Goal: Task Accomplishment & Management: Use online tool/utility

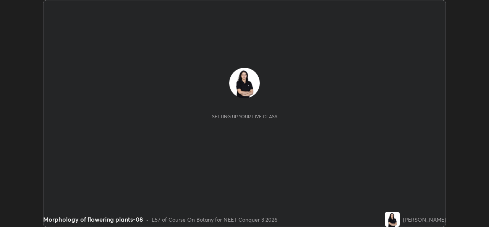
scroll to position [227, 489]
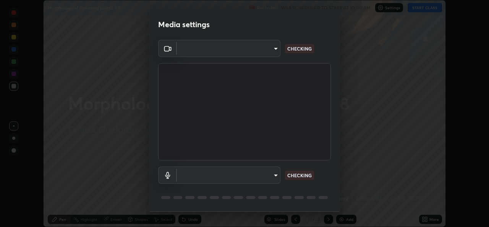
click at [271, 176] on body "Erase all Morphology of flowering plants-08 Recording WAS SCHEDULED TO START AT…" at bounding box center [244, 113] width 489 height 227
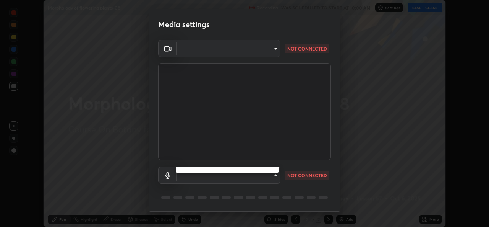
type input "8c418aeef4d3b5edea4483348ed79c6cfc111d491efea048442269b0b349be07"
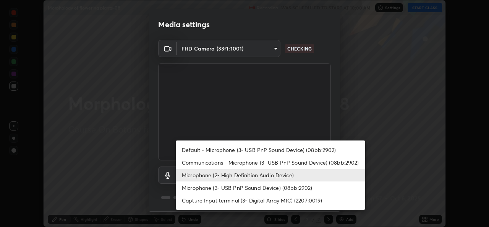
click at [242, 188] on li "Microphone (3- USB PnP Sound Device) (08bb:2902)" at bounding box center [270, 187] width 189 height 13
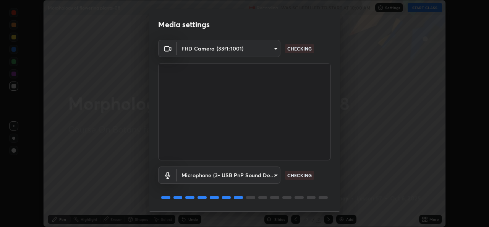
click at [262, 175] on body "Erase all Morphology of flowering plants-08 Recording WAS SCHEDULED TO START AT…" at bounding box center [244, 113] width 489 height 227
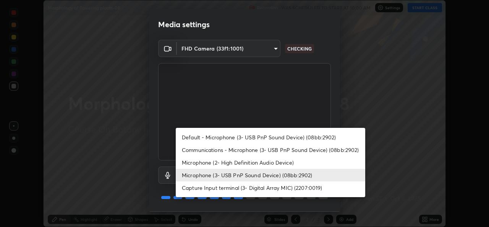
click at [258, 159] on li "Microphone (2- High Definition Audio Device)" at bounding box center [270, 162] width 189 height 13
type input "edb9b2b923e2e95d4b922bc063ce739172066975ce991596ad203c88d52e4082"
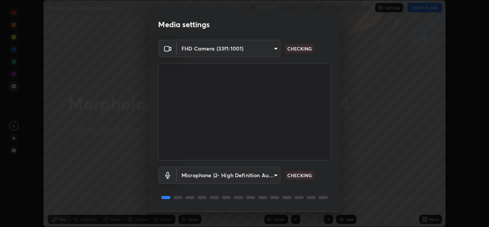
scroll to position [24, 0]
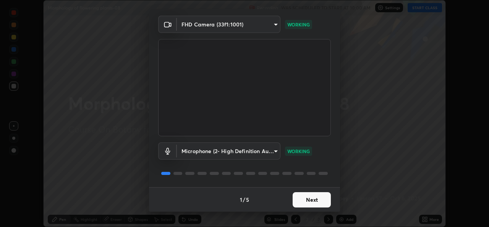
click at [308, 202] on button "Next" at bounding box center [312, 199] width 38 height 15
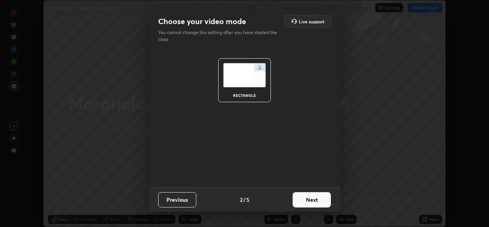
click at [313, 202] on button "Next" at bounding box center [312, 199] width 38 height 15
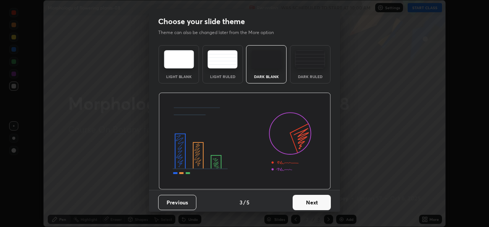
click at [321, 202] on button "Next" at bounding box center [312, 201] width 38 height 15
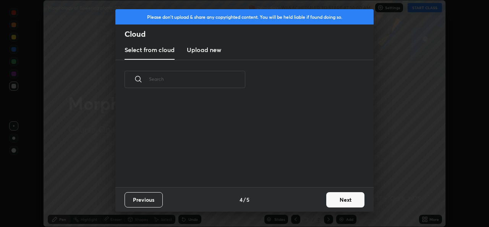
click at [334, 204] on button "Next" at bounding box center [345, 199] width 38 height 15
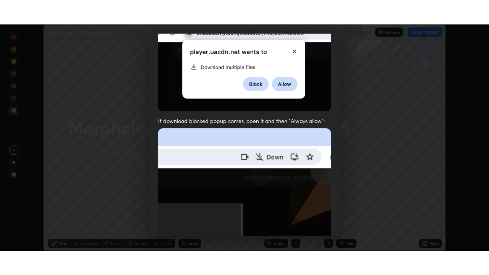
scroll to position [180, 0]
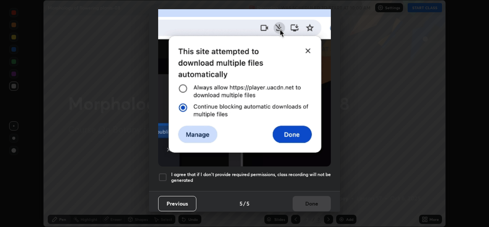
click at [291, 171] on h5 "I agree that if I don't provide required permissions, class recording will not …" at bounding box center [251, 177] width 160 height 12
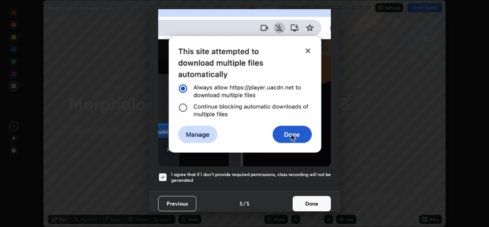
click at [307, 202] on button "Done" at bounding box center [312, 203] width 38 height 15
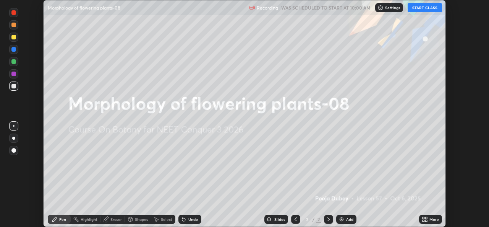
click at [425, 219] on icon at bounding box center [425, 219] width 6 height 6
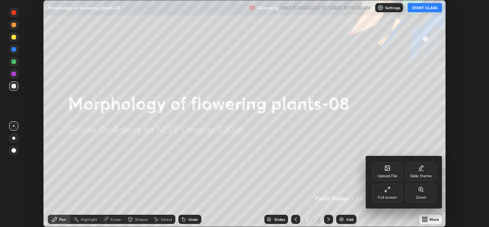
click at [389, 197] on div "Full screen" at bounding box center [387, 197] width 19 height 4
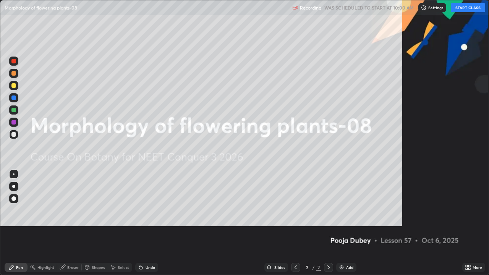
scroll to position [275, 489]
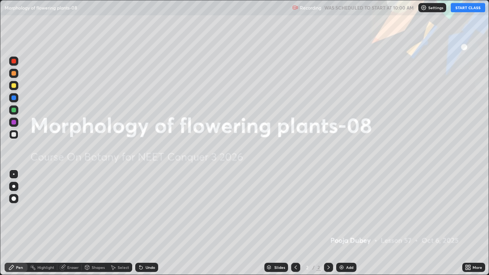
click at [458, 8] on button "START CLASS" at bounding box center [468, 7] width 34 height 9
click at [467, 226] on icon at bounding box center [468, 267] width 6 height 6
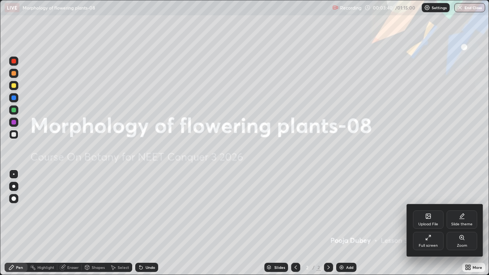
click at [425, 221] on div "Upload File" at bounding box center [428, 219] width 31 height 18
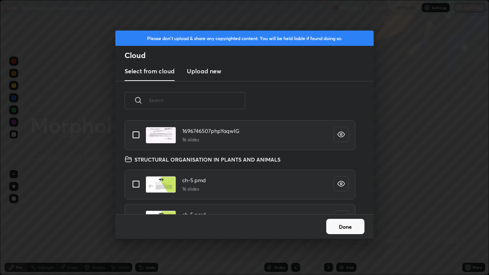
scroll to position [2890, 0]
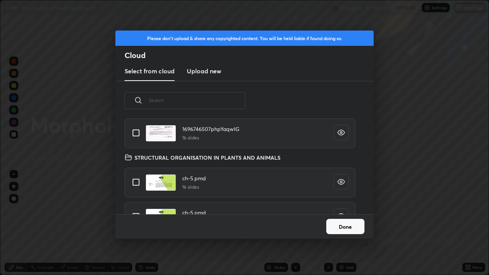
click at [138, 184] on input "grid" at bounding box center [136, 182] width 16 height 16
checkbox input "true"
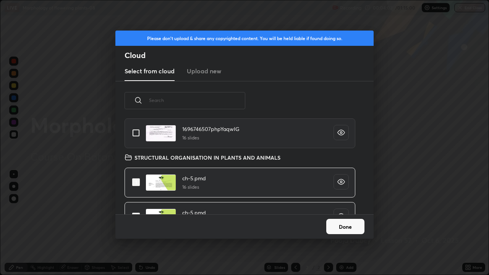
click at [332, 223] on button "Done" at bounding box center [345, 226] width 38 height 15
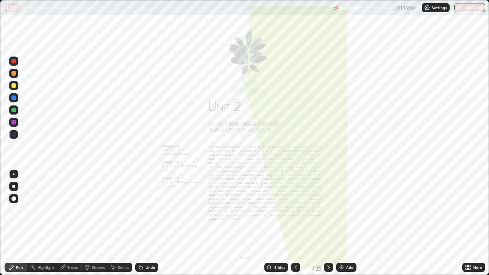
click at [272, 226] on div "Slides" at bounding box center [276, 267] width 24 height 9
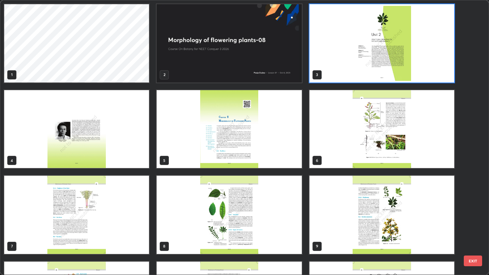
scroll to position [272, 484]
click at [184, 68] on img "grid" at bounding box center [229, 43] width 145 height 78
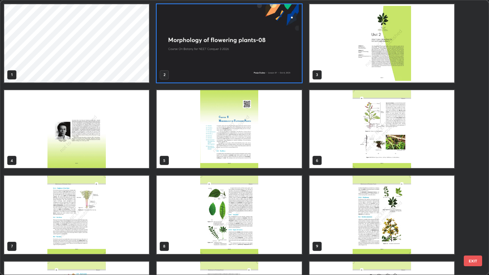
click at [184, 68] on img "grid" at bounding box center [229, 43] width 145 height 78
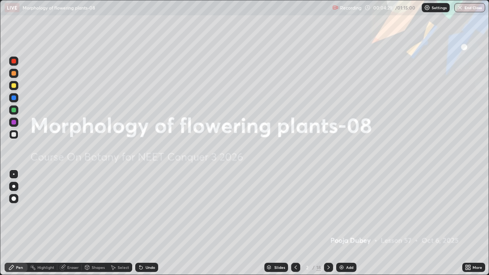
click at [185, 71] on img "grid" at bounding box center [229, 43] width 145 height 78
click at [344, 226] on div "Add" at bounding box center [346, 267] width 20 height 9
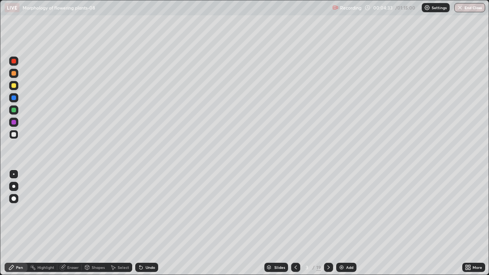
click at [15, 112] on div at bounding box center [13, 110] width 5 height 5
click at [16, 137] on div at bounding box center [13, 134] width 9 height 9
click at [13, 187] on div at bounding box center [13, 186] width 3 height 3
click at [17, 109] on div at bounding box center [13, 109] width 9 height 9
click at [146, 226] on div "Undo" at bounding box center [151, 268] width 10 height 4
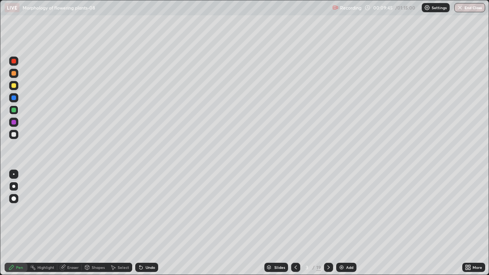
click at [146, 226] on div "Undo" at bounding box center [151, 268] width 10 height 4
click at [139, 226] on icon at bounding box center [139, 266] width 1 height 1
click at [16, 137] on div at bounding box center [13, 134] width 9 height 9
click at [15, 112] on div at bounding box center [13, 109] width 9 height 9
click at [17, 136] on div at bounding box center [13, 134] width 9 height 9
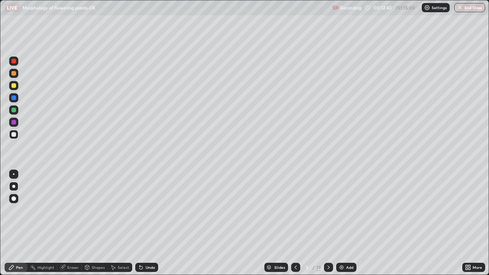
click at [17, 108] on div at bounding box center [13, 109] width 9 height 9
click at [268, 226] on icon at bounding box center [269, 267] width 4 height 2
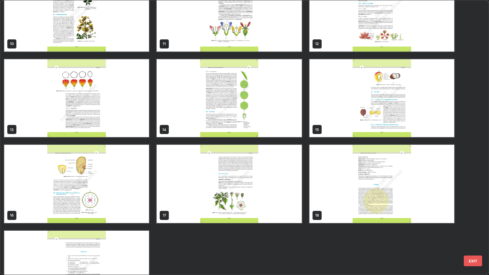
scroll to position [287, 0]
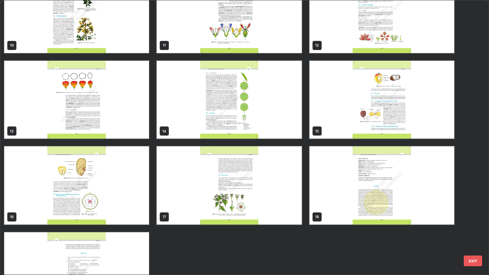
click at [344, 130] on img "grid" at bounding box center [381, 100] width 145 height 78
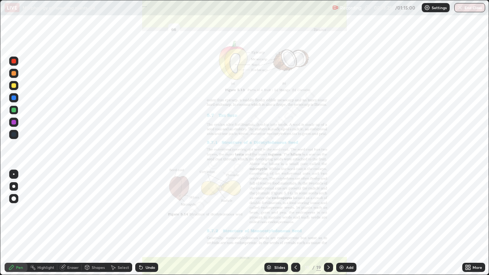
click at [342, 126] on img "grid" at bounding box center [381, 100] width 145 height 78
click at [269, 226] on icon at bounding box center [269, 267] width 4 height 2
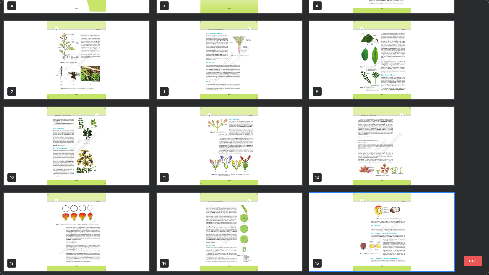
scroll to position [272, 484]
click at [176, 163] on img "grid" at bounding box center [229, 146] width 145 height 78
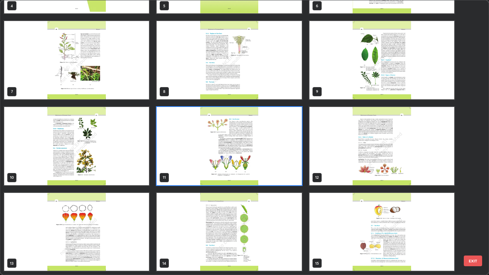
click at [176, 163] on img "grid" at bounding box center [229, 146] width 145 height 78
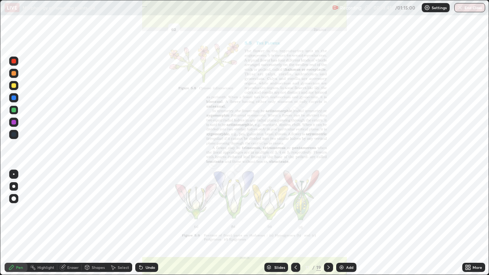
click at [271, 226] on div "Slides" at bounding box center [276, 267] width 24 height 9
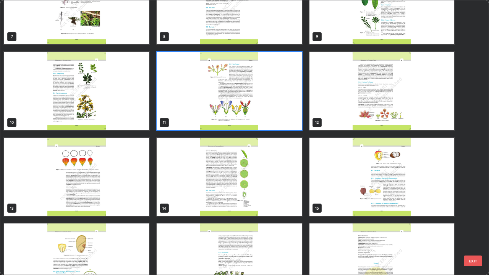
scroll to position [220, 0]
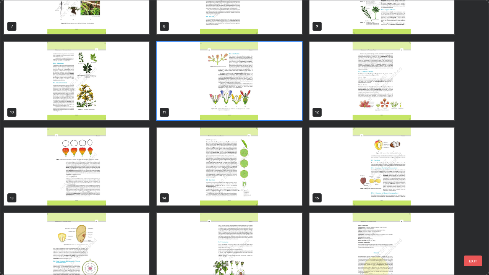
click at [329, 189] on img "grid" at bounding box center [381, 167] width 145 height 78
click at [332, 189] on img "grid" at bounding box center [381, 167] width 145 height 78
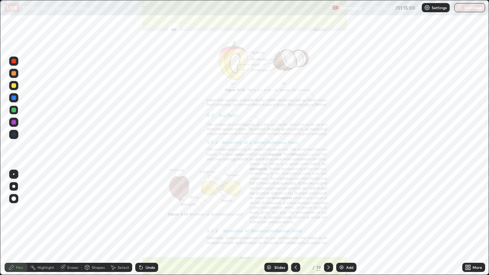
click at [268, 226] on icon at bounding box center [269, 267] width 4 height 2
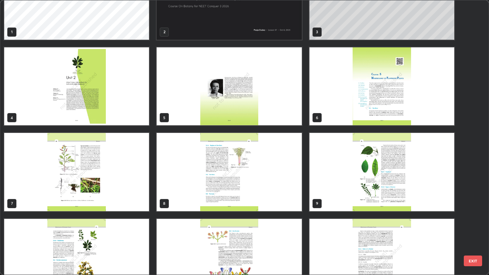
scroll to position [0, 0]
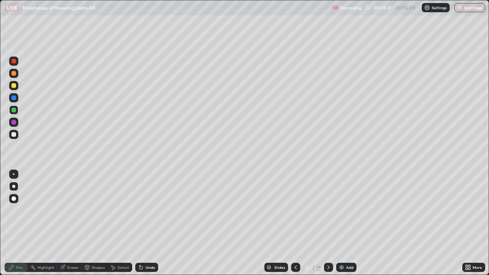
click at [15, 135] on div at bounding box center [13, 134] width 5 height 5
click at [16, 111] on div at bounding box center [13, 110] width 5 height 5
click at [74, 226] on div "Eraser" at bounding box center [72, 268] width 11 height 4
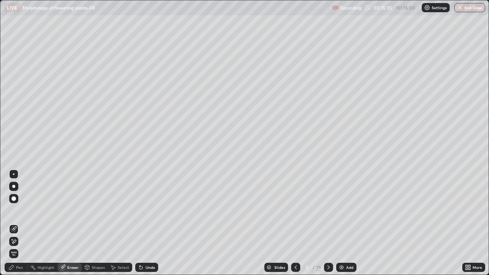
click at [17, 226] on div "Pen" at bounding box center [19, 268] width 7 height 4
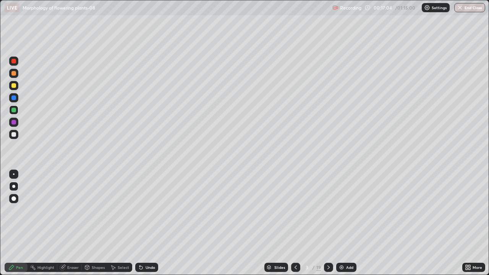
click at [16, 134] on div at bounding box center [13, 134] width 9 height 9
click at [70, 226] on div "Eraser" at bounding box center [72, 268] width 11 height 4
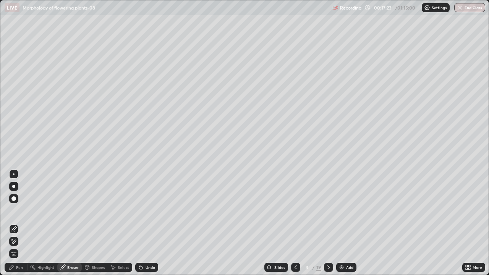
click at [15, 226] on div "Pen" at bounding box center [16, 267] width 23 height 9
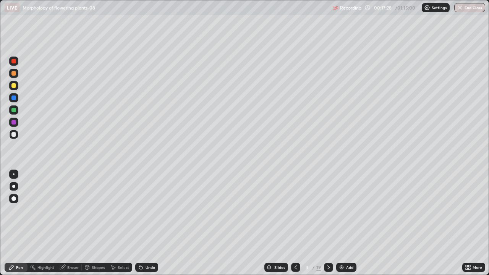
click at [346, 226] on div "Add" at bounding box center [349, 268] width 7 height 4
click at [17, 112] on div at bounding box center [13, 109] width 9 height 9
click at [12, 86] on div at bounding box center [13, 85] width 5 height 5
click at [69, 226] on div "Eraser" at bounding box center [72, 268] width 11 height 4
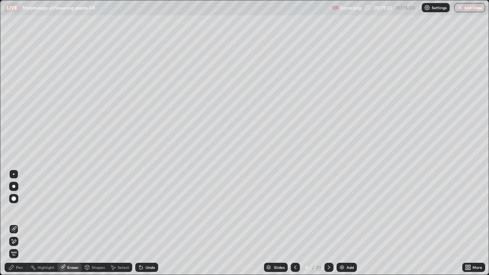
click at [15, 226] on icon at bounding box center [14, 241] width 6 height 6
click at [19, 226] on div "Pen" at bounding box center [19, 268] width 7 height 4
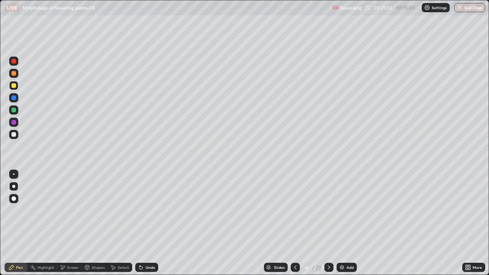
click at [0, 204] on div "Setting up your live class" at bounding box center [244, 137] width 489 height 275
click at [16, 111] on div at bounding box center [13, 110] width 5 height 5
click at [74, 226] on div "Eraser" at bounding box center [72, 268] width 11 height 4
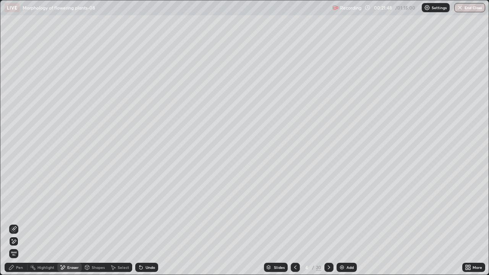
click at [21, 226] on div "Pen" at bounding box center [16, 267] width 23 height 9
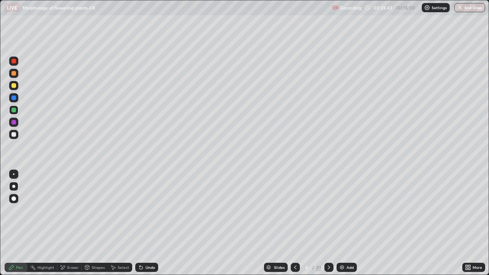
click at [15, 136] on div at bounding box center [13, 134] width 5 height 5
click at [142, 226] on icon at bounding box center [141, 267] width 6 height 6
click at [143, 226] on div "Undo" at bounding box center [146, 267] width 23 height 9
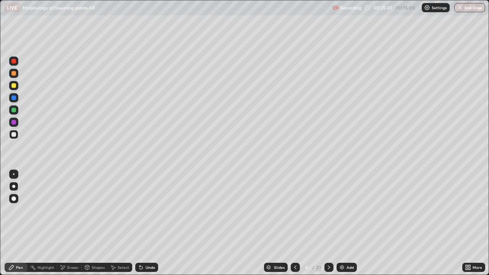
click at [144, 226] on div "Undo" at bounding box center [146, 267] width 23 height 9
click at [143, 226] on div "Undo" at bounding box center [146, 267] width 23 height 9
click at [146, 226] on div "Undo" at bounding box center [146, 267] width 23 height 9
click at [149, 226] on div "Undo" at bounding box center [146, 267] width 23 height 9
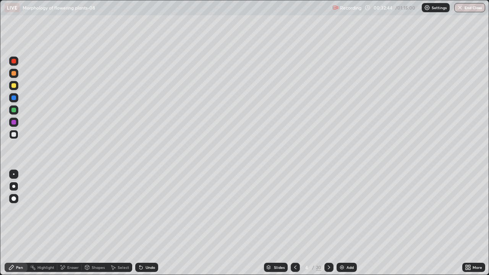
click at [345, 226] on div "Add" at bounding box center [347, 267] width 20 height 9
click at [137, 226] on div "Undo" at bounding box center [145, 267] width 26 height 15
click at [14, 85] on div at bounding box center [13, 85] width 5 height 5
click at [15, 85] on div at bounding box center [13, 85] width 5 height 5
click at [17, 137] on div at bounding box center [13, 134] width 9 height 9
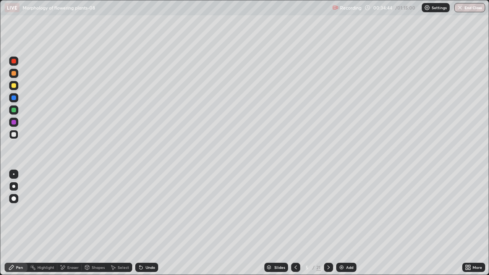
click at [294, 226] on icon at bounding box center [296, 267] width 6 height 6
click at [348, 226] on div "Add" at bounding box center [346, 267] width 20 height 9
click at [295, 226] on icon at bounding box center [296, 267] width 6 height 6
click at [328, 226] on icon at bounding box center [328, 267] width 6 height 6
click at [146, 226] on div "Undo" at bounding box center [151, 268] width 10 height 4
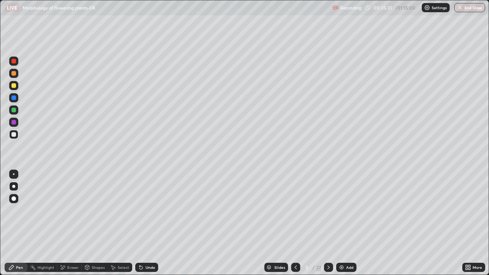
click at [141, 226] on icon at bounding box center [141, 267] width 6 height 6
click at [74, 226] on div "Eraser" at bounding box center [72, 268] width 11 height 4
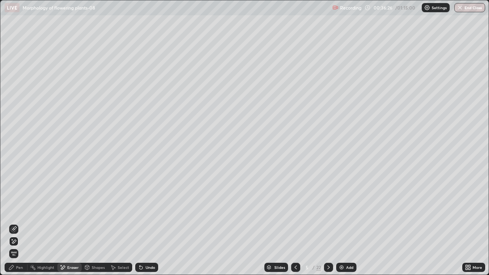
click at [13, 226] on icon at bounding box center [11, 267] width 6 height 6
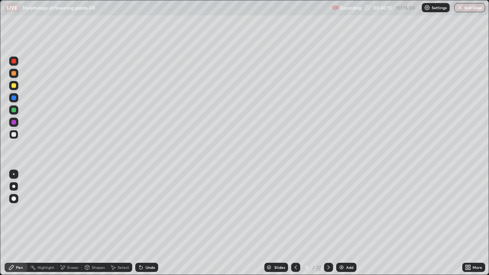
click at [268, 226] on icon at bounding box center [269, 267] width 4 height 2
click at [148, 226] on div "Undo" at bounding box center [146, 267] width 23 height 9
click at [272, 226] on div "Slides" at bounding box center [276, 267] width 24 height 9
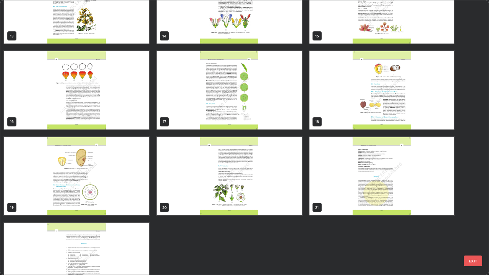
scroll to position [412, 0]
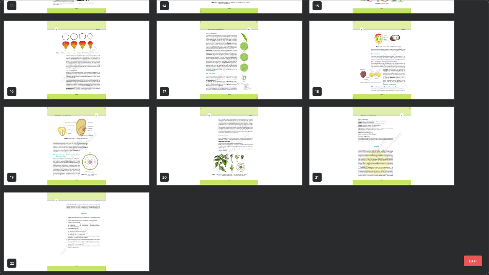
click at [128, 167] on img "grid" at bounding box center [76, 146] width 145 height 78
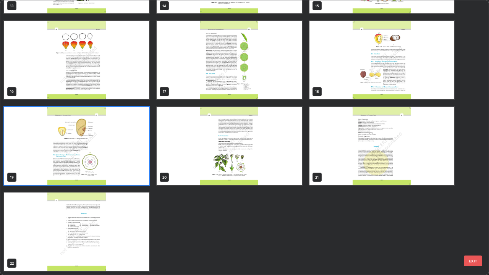
click at [128, 168] on img "grid" at bounding box center [76, 146] width 145 height 78
click at [130, 170] on img "grid" at bounding box center [76, 146] width 145 height 78
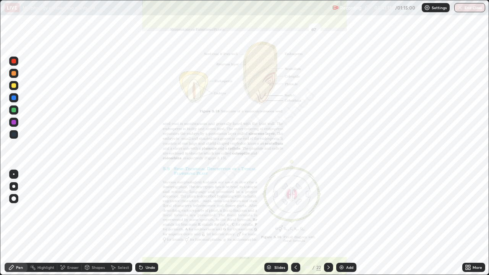
click at [466, 226] on icon at bounding box center [467, 266] width 2 height 2
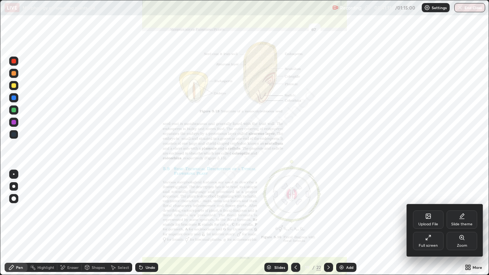
click at [461, 226] on div "Zoom" at bounding box center [462, 246] width 10 height 4
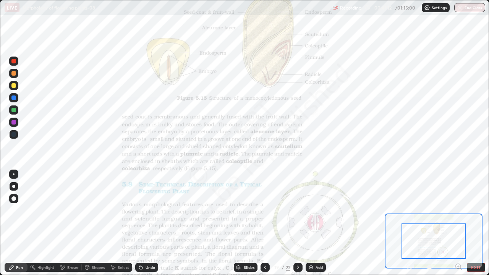
click at [458, 226] on icon at bounding box center [458, 266] width 2 height 0
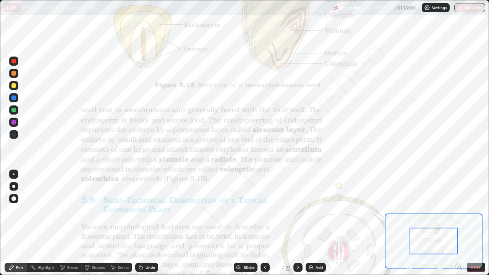
click at [264, 226] on icon at bounding box center [265, 267] width 6 height 6
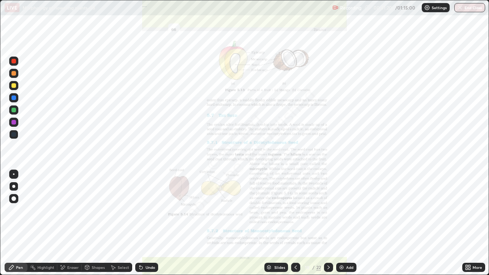
click at [469, 226] on icon at bounding box center [469, 266] width 2 height 2
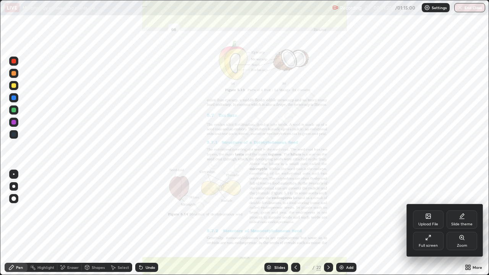
click at [459, 226] on icon at bounding box center [462, 238] width 6 height 6
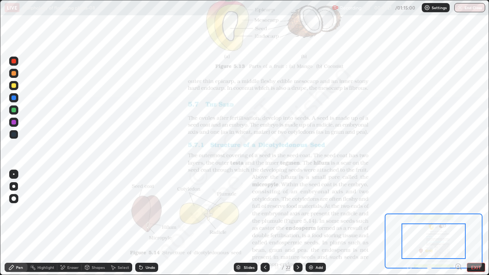
click at [458, 226] on icon at bounding box center [458, 266] width 2 height 0
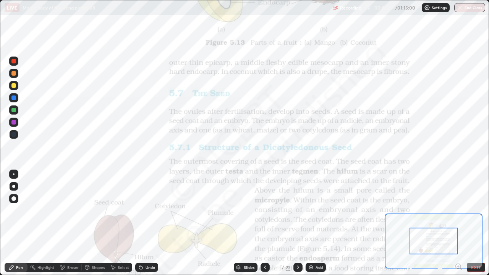
click at [458, 226] on icon at bounding box center [458, 266] width 2 height 0
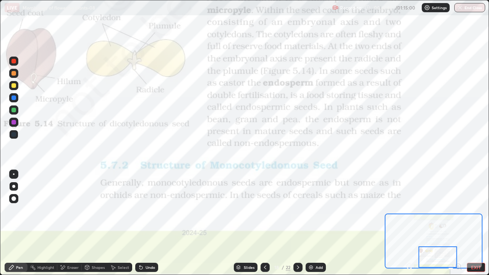
click at [293, 226] on div at bounding box center [297, 267] width 9 height 9
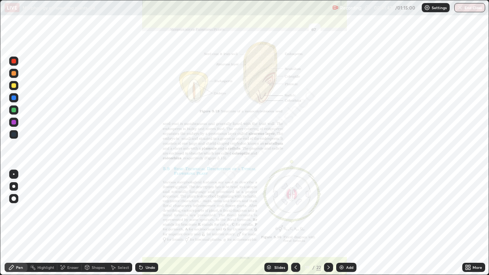
click at [463, 226] on div "More" at bounding box center [473, 267] width 23 height 9
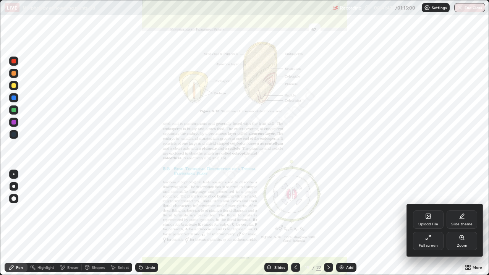
click at [464, 226] on div "Zoom" at bounding box center [462, 246] width 10 height 4
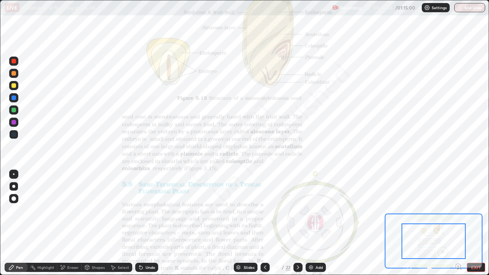
click at [458, 226] on icon at bounding box center [458, 266] width 2 height 0
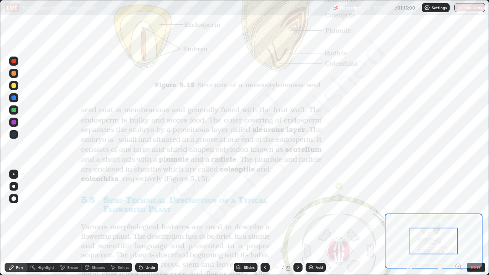
click at [458, 226] on icon at bounding box center [458, 266] width 2 height 0
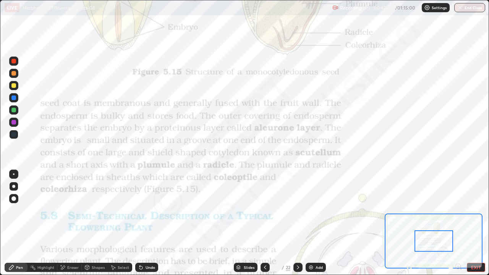
click at [239, 226] on icon at bounding box center [238, 267] width 4 height 2
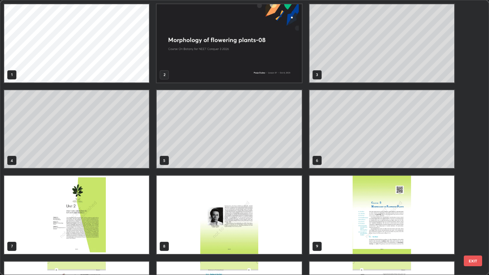
scroll to position [0, 0]
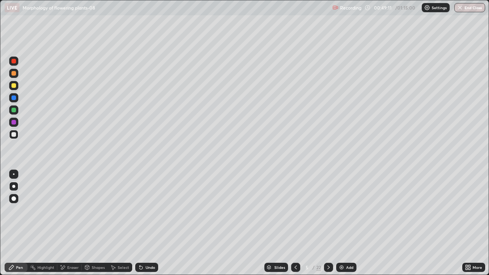
click at [343, 226] on img at bounding box center [341, 267] width 6 height 6
click at [344, 226] on div "Add" at bounding box center [346, 267] width 20 height 9
click at [343, 226] on img at bounding box center [341, 267] width 6 height 6
click at [459, 9] on img "button" at bounding box center [460, 8] width 6 height 6
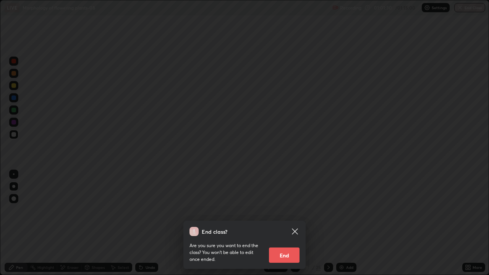
click at [283, 226] on button "End" at bounding box center [284, 255] width 31 height 15
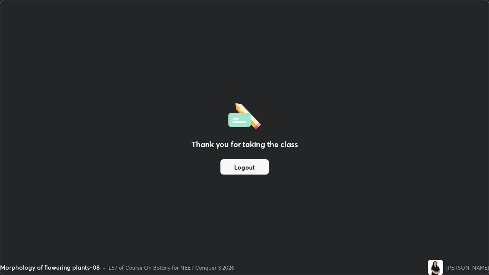
click at [262, 168] on button "Logout" at bounding box center [244, 166] width 49 height 15
click at [261, 165] on button "Logout" at bounding box center [244, 166] width 49 height 15
